Goal: Find specific page/section: Find specific page/section

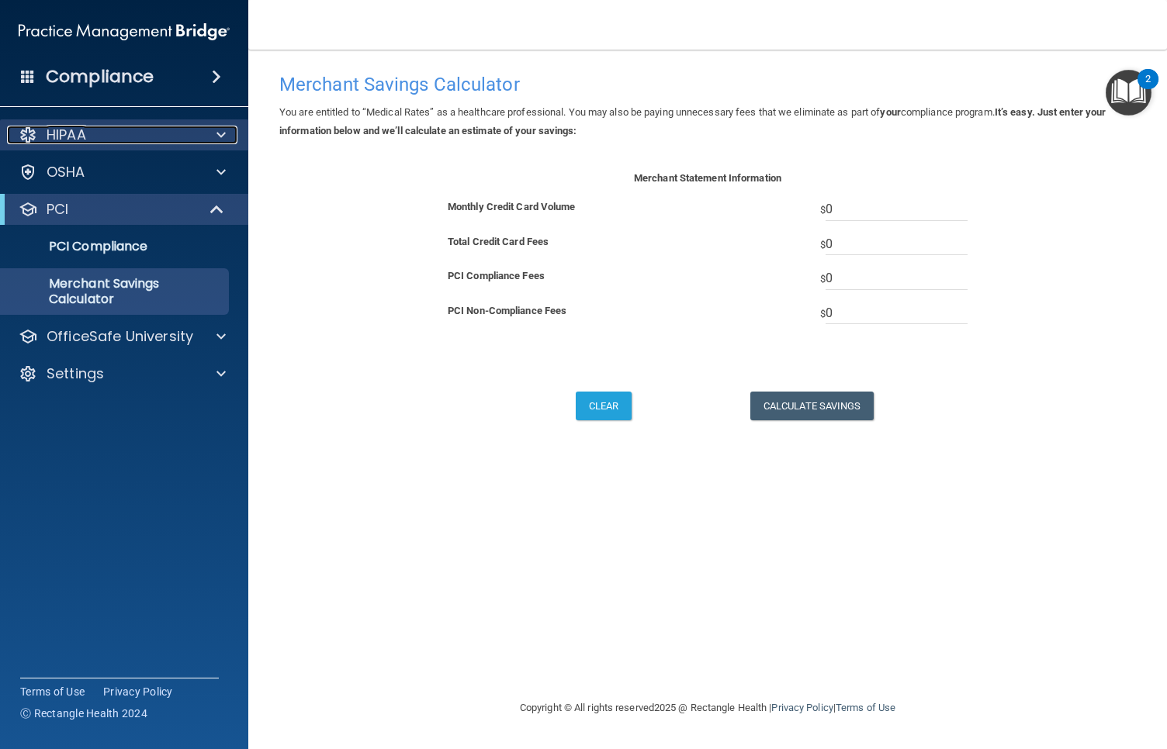
click at [81, 134] on p "HIPAA" at bounding box center [67, 135] width 40 height 19
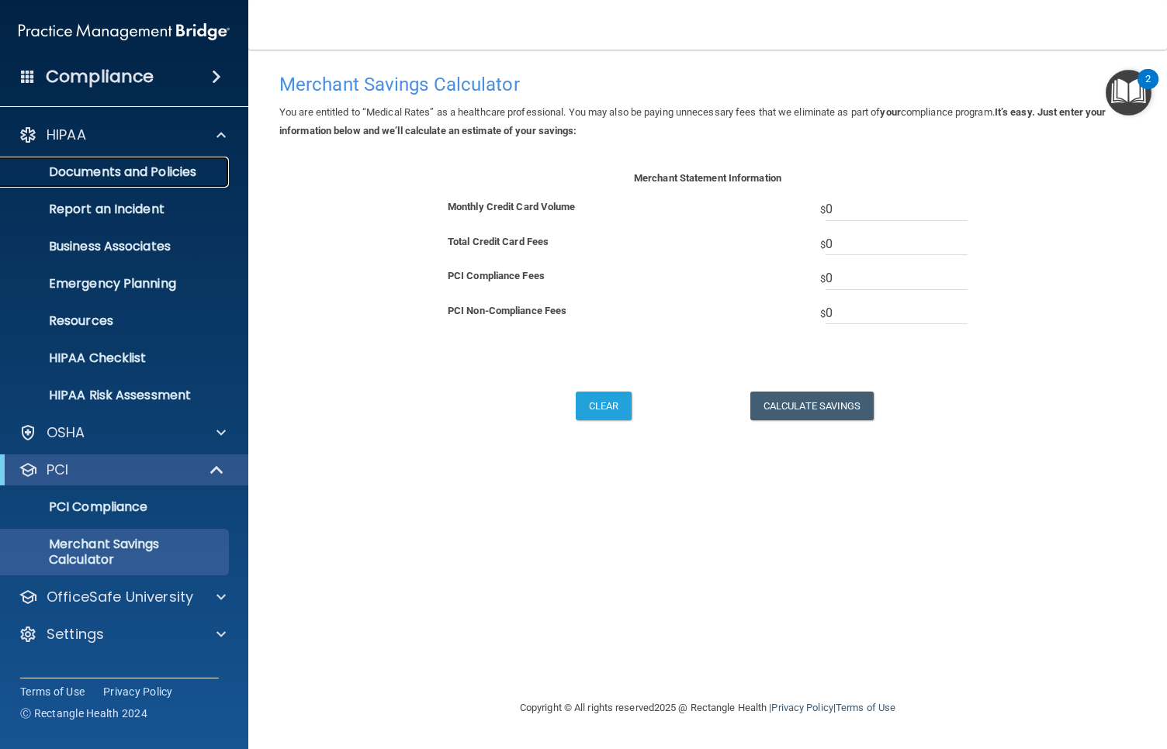
click at [106, 175] on p "Documents and Policies" at bounding box center [116, 172] width 212 height 16
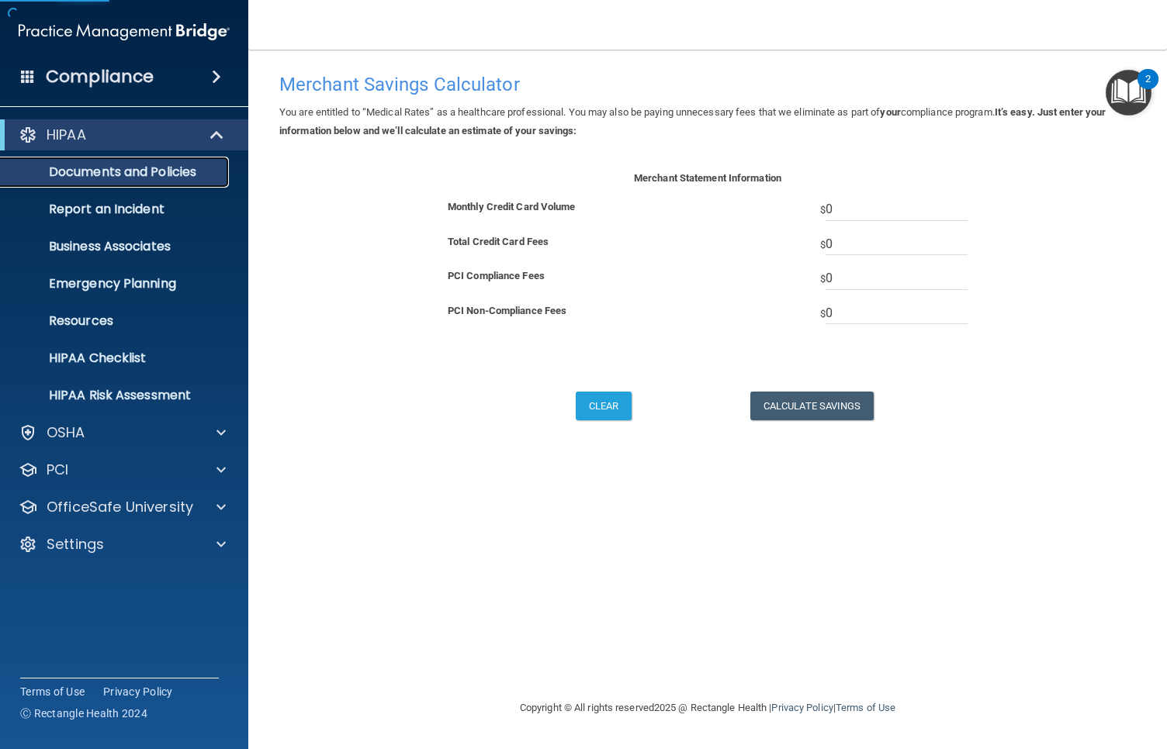
click at [106, 174] on p "Documents and Policies" at bounding box center [116, 172] width 212 height 16
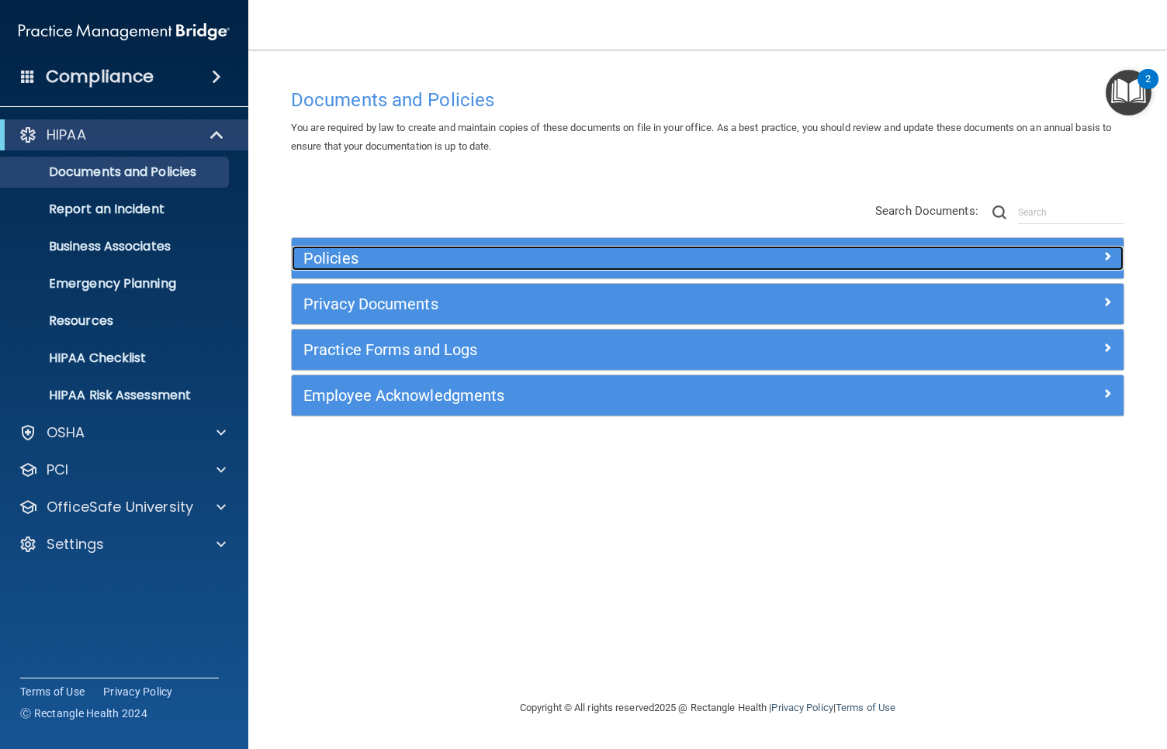
click at [488, 258] on h5 "Policies" at bounding box center [603, 258] width 600 height 17
